Goal: Information Seeking & Learning: Learn about a topic

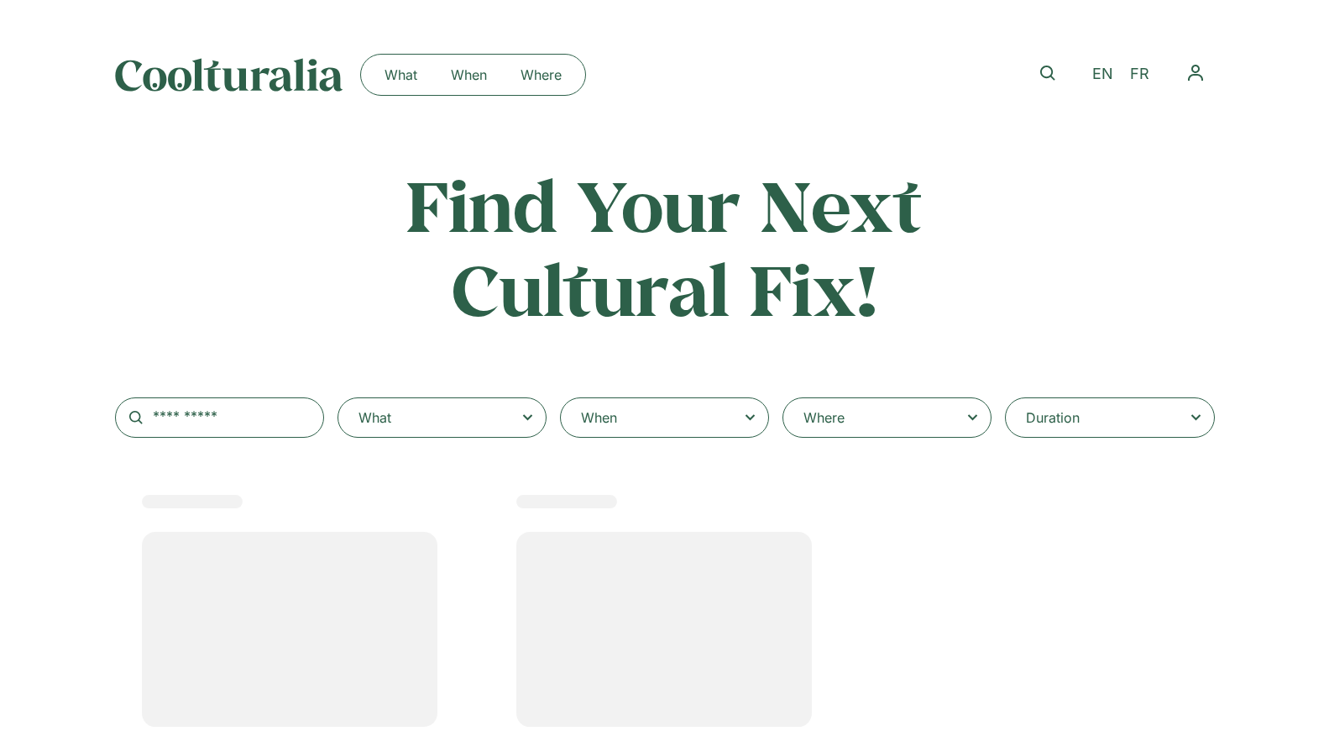
click at [626, 415] on div "When" at bounding box center [664, 417] width 209 height 40
click at [0, 0] on input "When" at bounding box center [0, 0] width 0 height 0
click at [628, 418] on div "When" at bounding box center [664, 417] width 209 height 40
click at [0, 0] on input "When" at bounding box center [0, 0] width 0 height 0
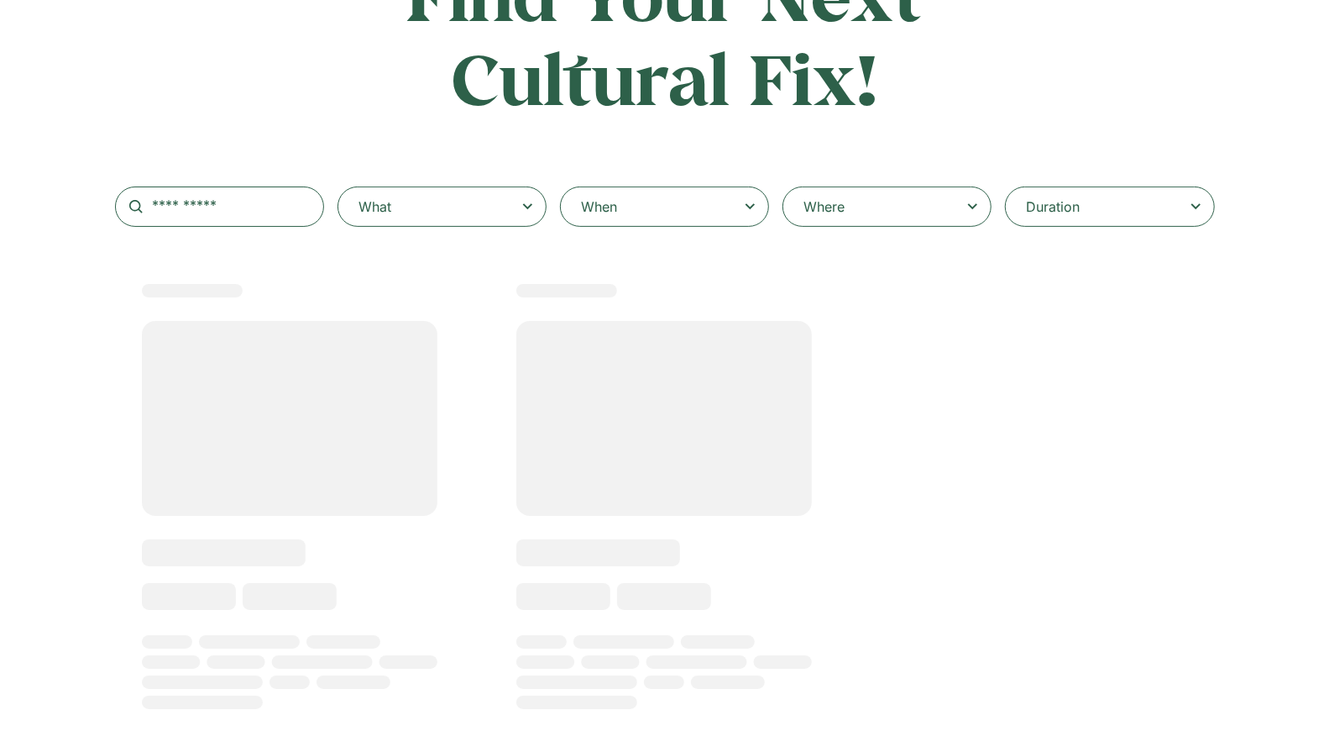
click at [695, 214] on div "When" at bounding box center [664, 206] width 209 height 40
click at [0, 0] on input "When" at bounding box center [0, 0] width 0 height 0
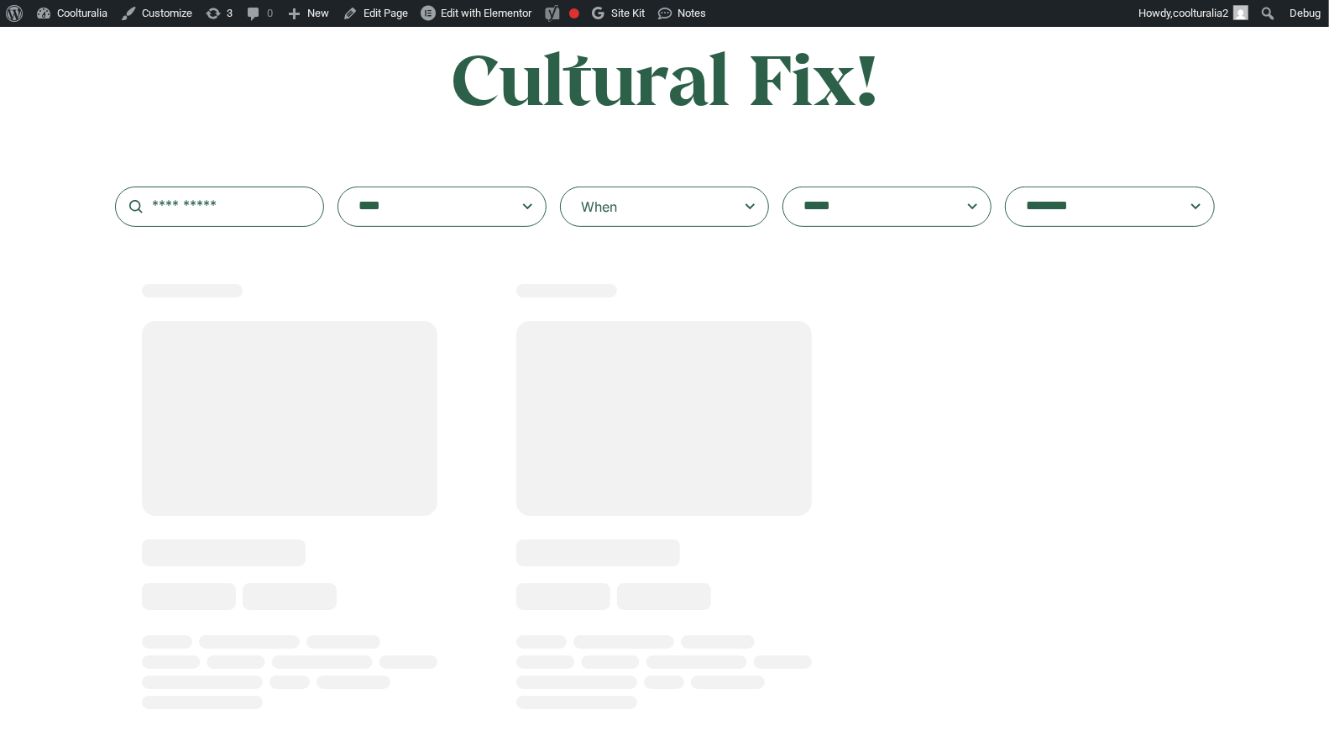
scroll to position [275, 0]
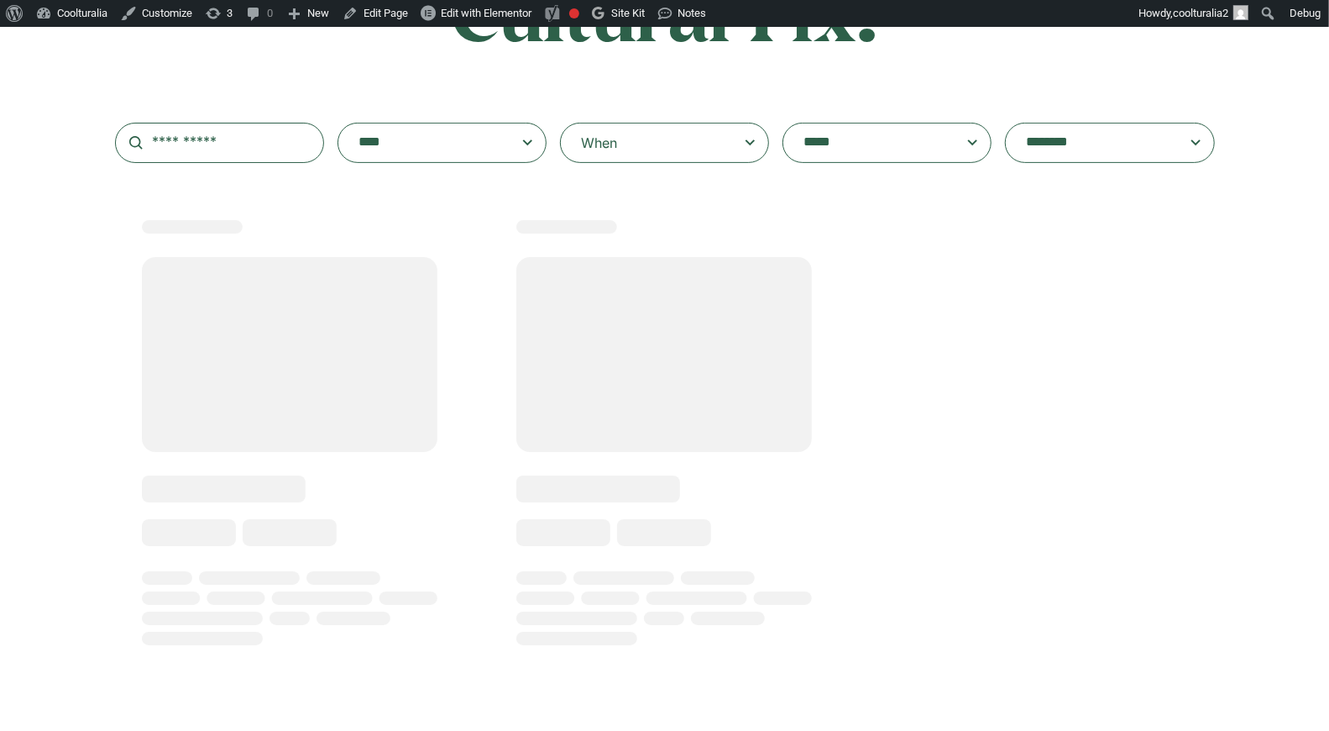
select select
click at [754, 139] on icon at bounding box center [750, 143] width 21 height 20
click at [0, 0] on input "When" at bounding box center [0, 0] width 0 height 0
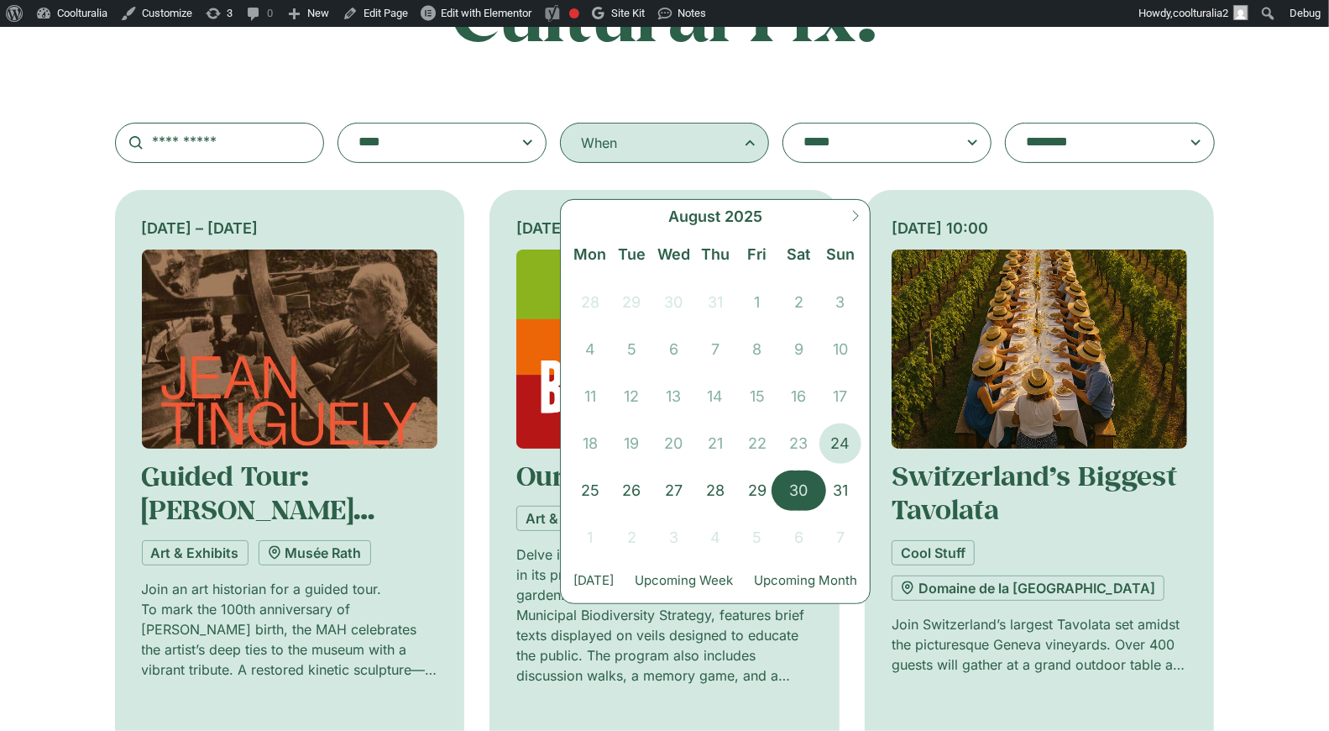
click at [803, 497] on span "30" at bounding box center [800, 490] width 42 height 40
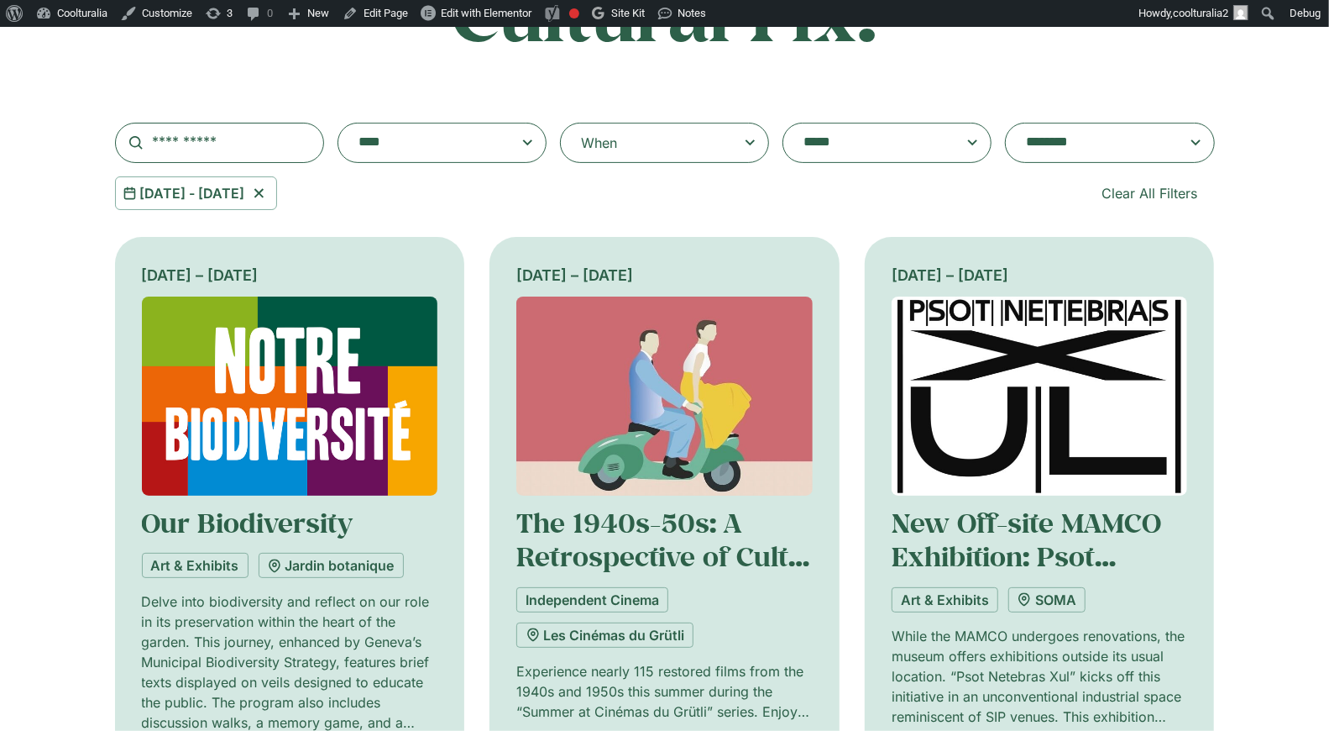
scroll to position [279, 0]
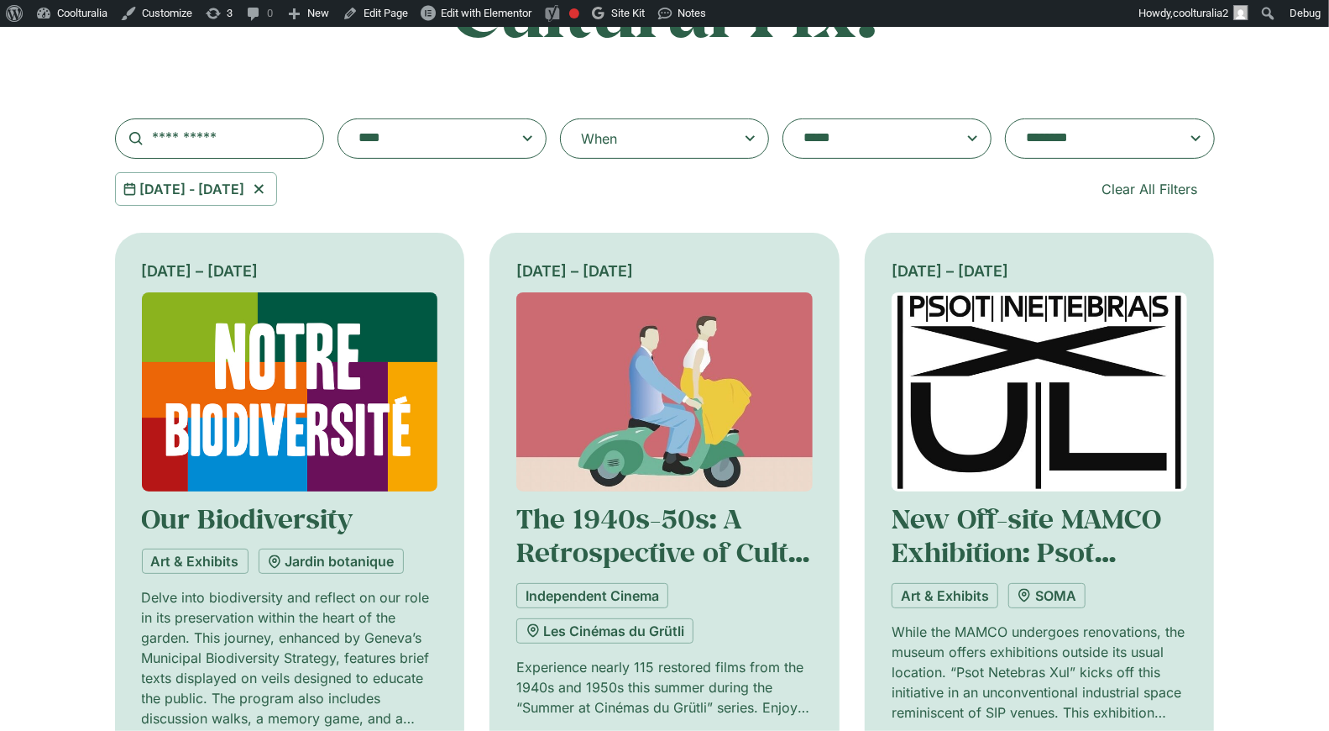
click at [802, 144] on span at bounding box center [867, 139] width 141 height 24
click at [784, 119] on select "**********" at bounding box center [783, 118] width 1 height 1
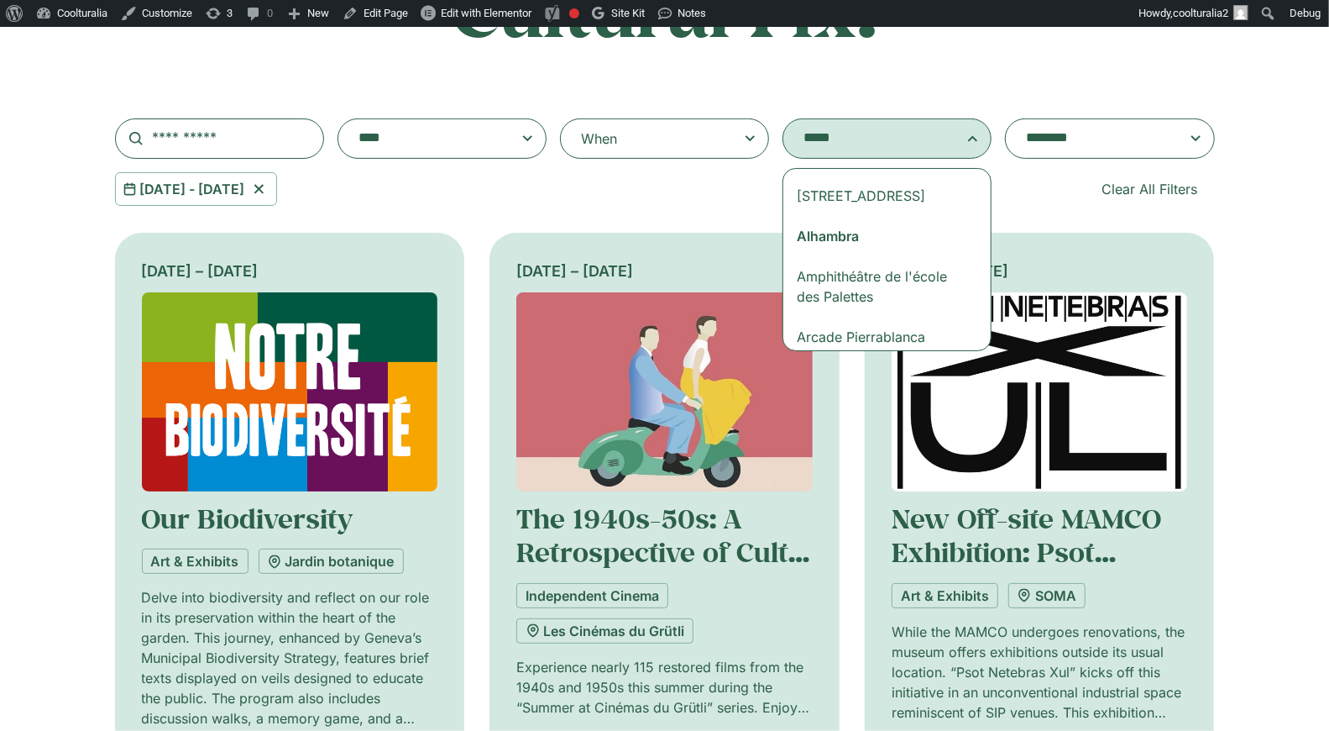
select select "***"
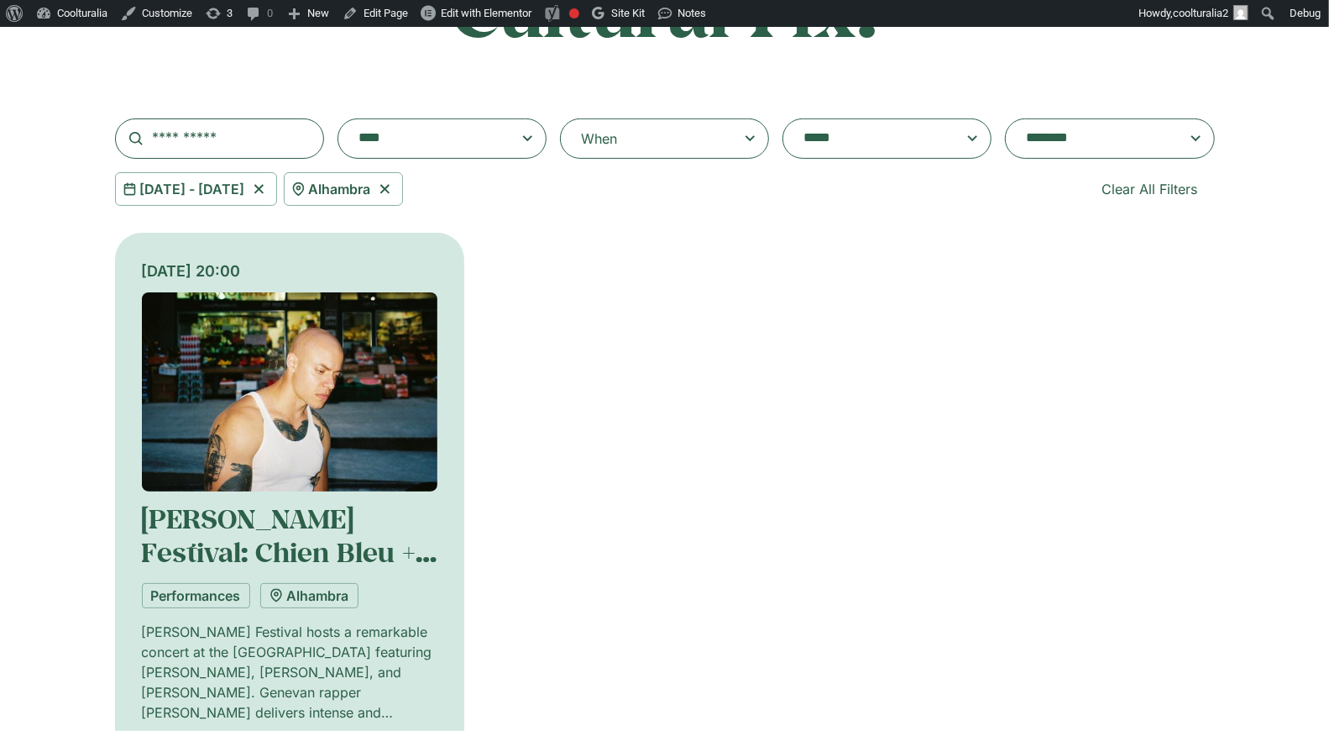
click at [396, 191] on icon at bounding box center [385, 189] width 21 height 20
select select
click at [270, 193] on icon at bounding box center [259, 189] width 21 height 20
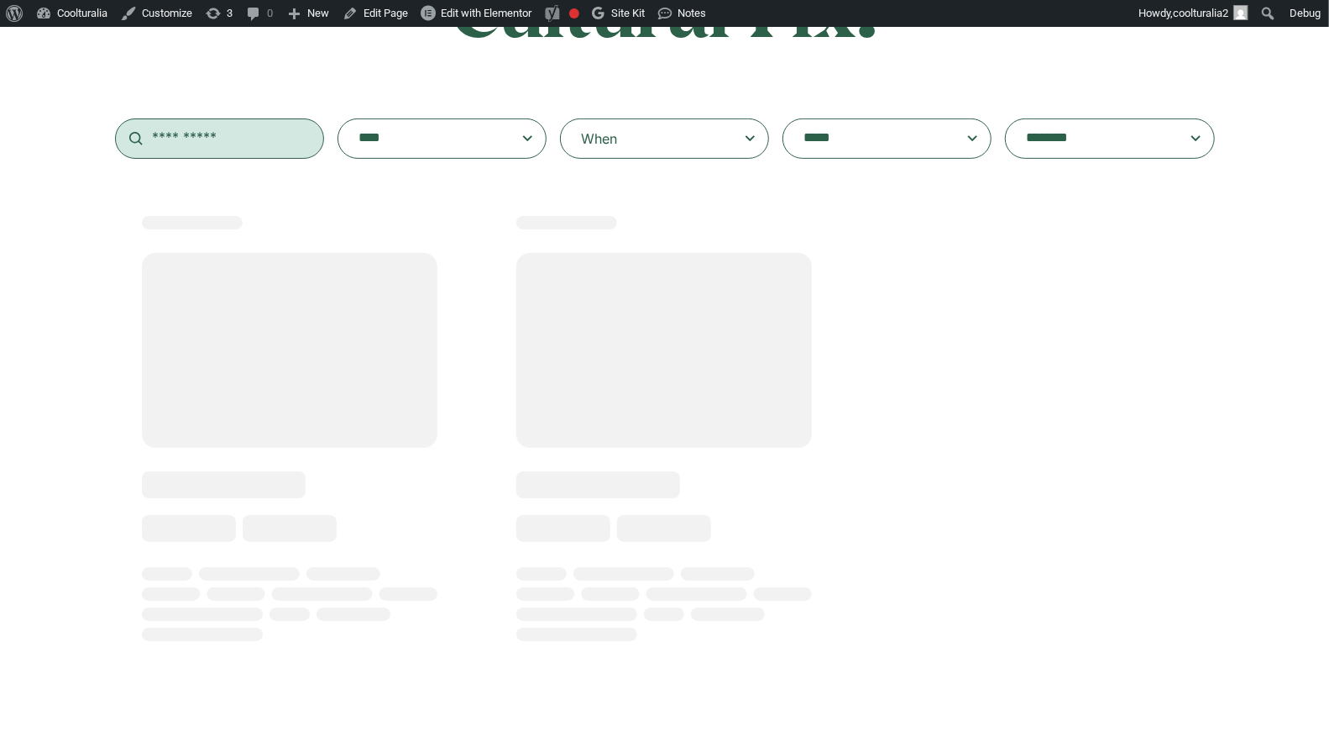
click at [181, 128] on input "text" at bounding box center [219, 138] width 209 height 40
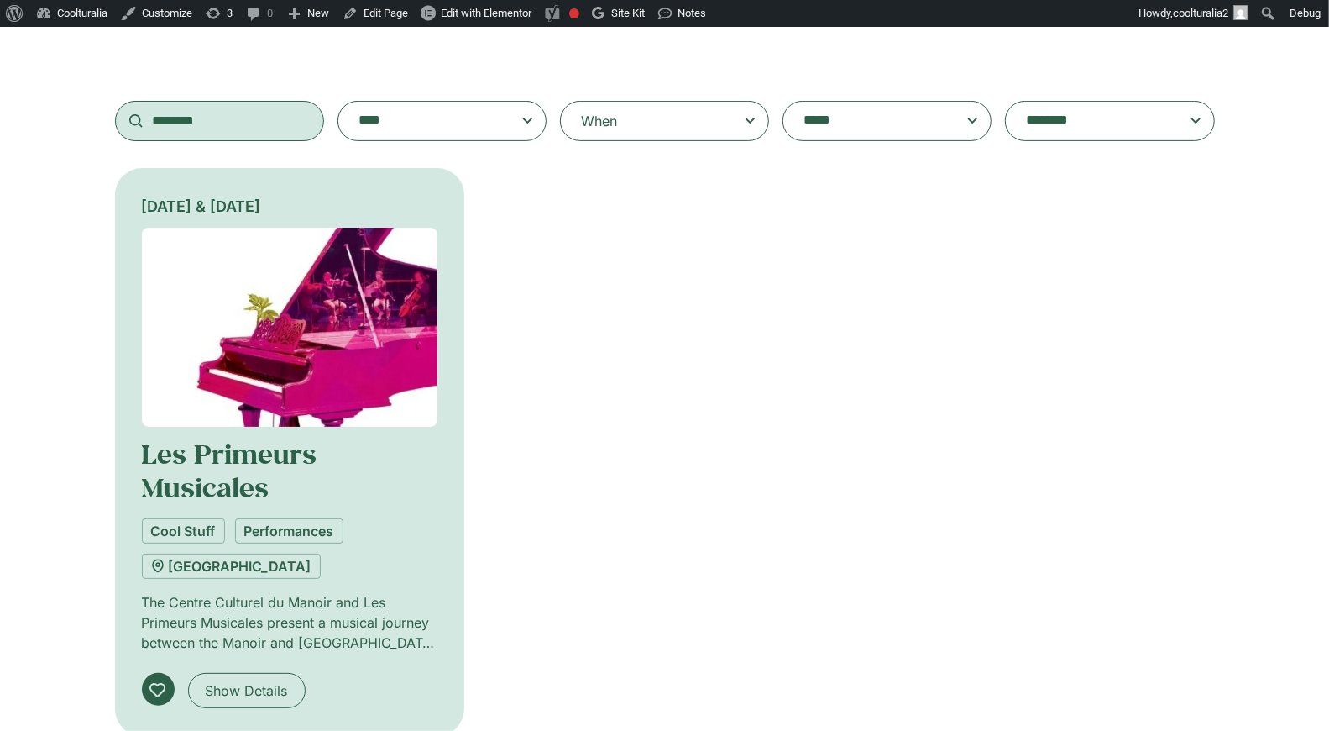
scroll to position [312, 0]
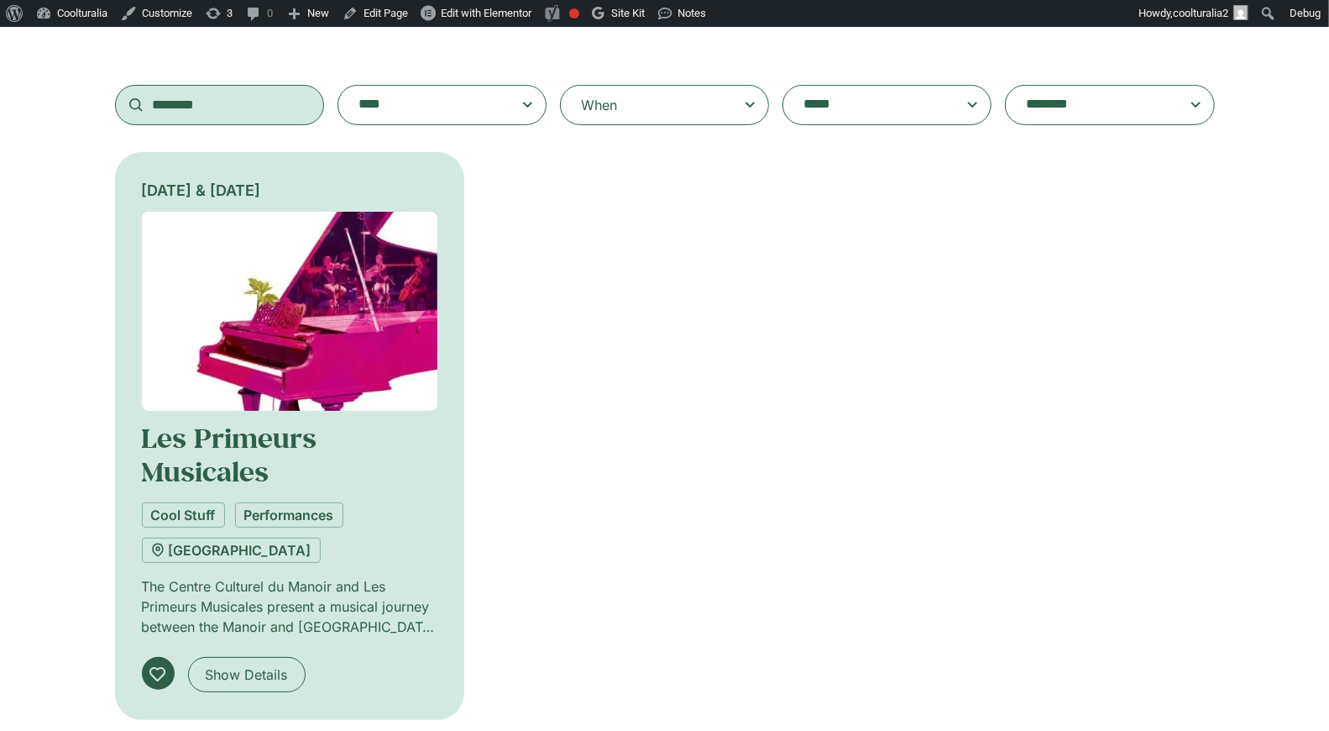
type input "********"
